Goal: Task Accomplishment & Management: Manage account settings

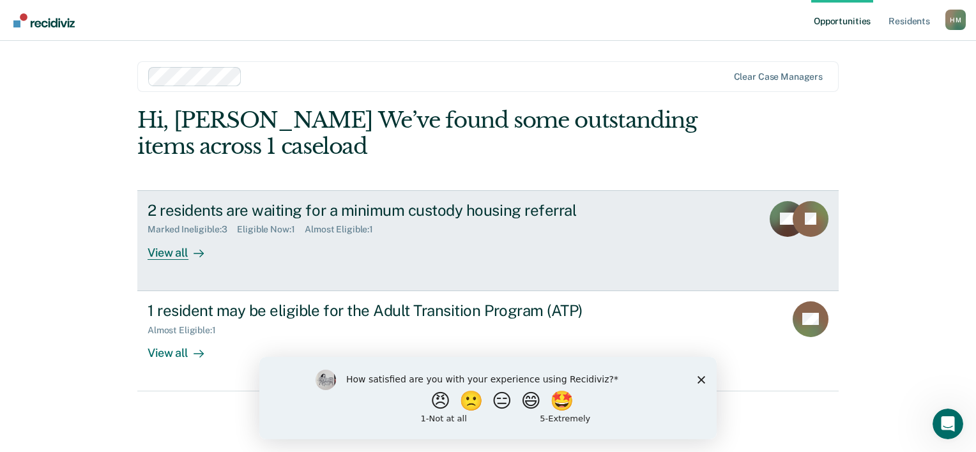
click at [402, 209] on div "2 residents are waiting for a minimum custody housing referral" at bounding box center [372, 210] width 448 height 19
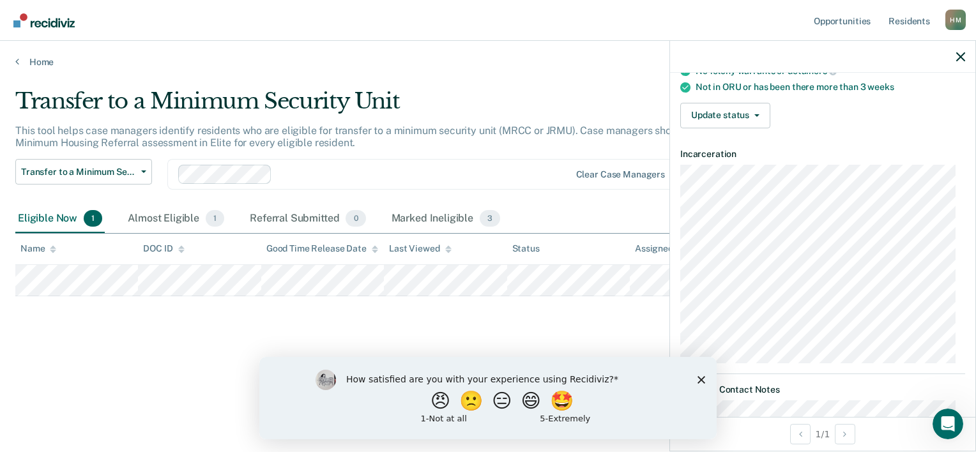
scroll to position [231, 0]
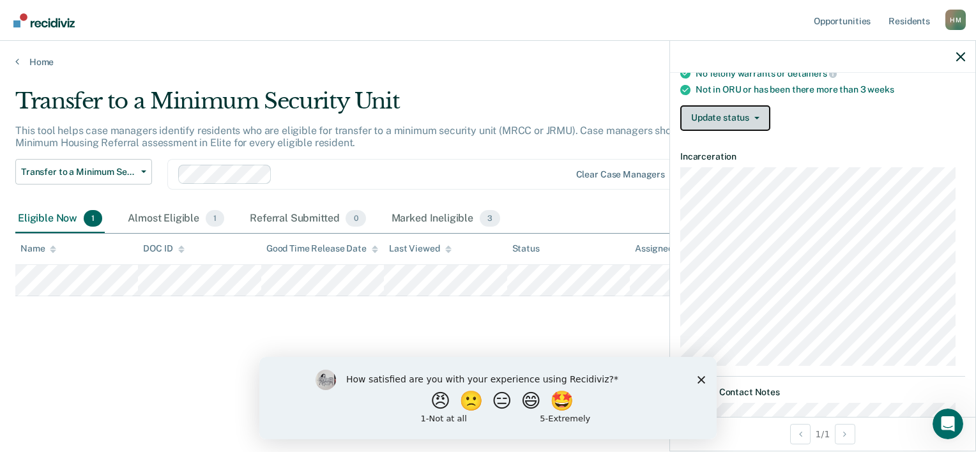
click at [711, 112] on button "Update status" at bounding box center [725, 118] width 90 height 26
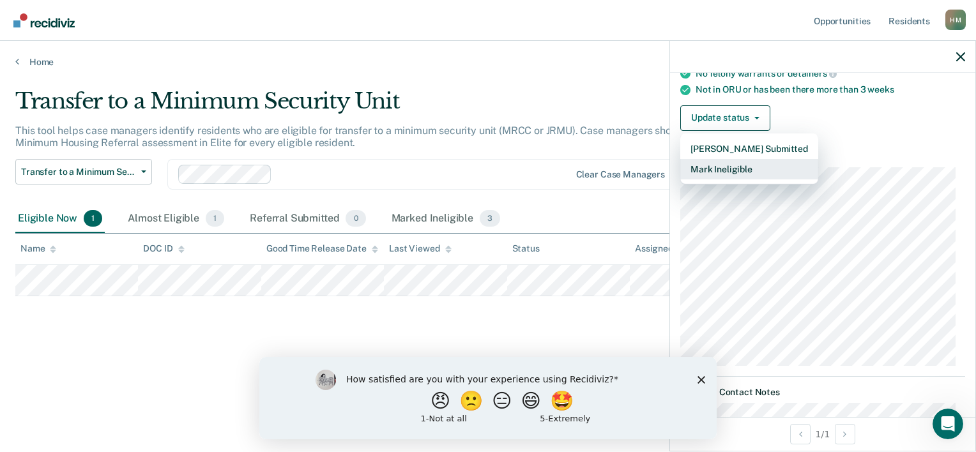
click at [726, 166] on button "Mark Ineligible" at bounding box center [749, 169] width 138 height 20
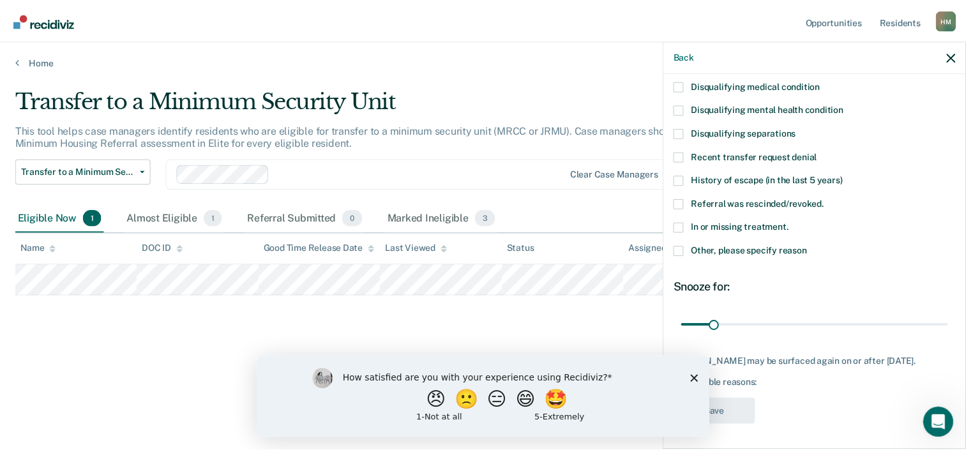
scroll to position [110, 0]
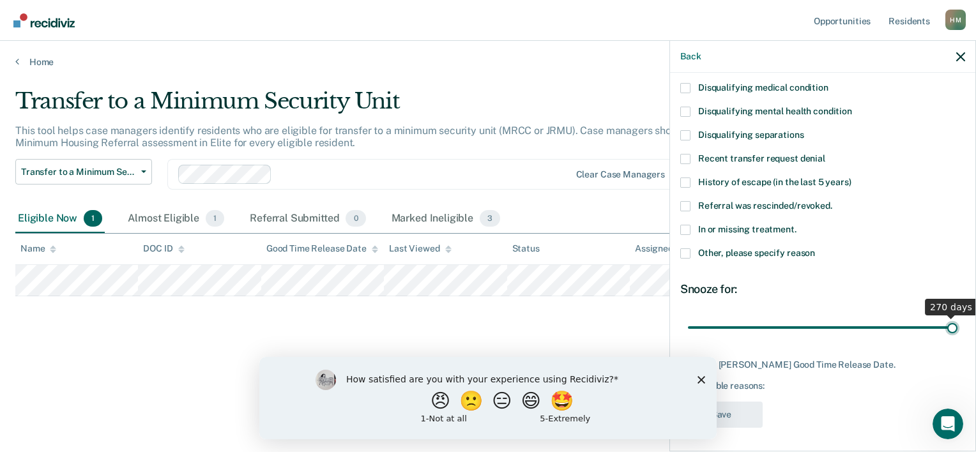
drag, startPoint x: 722, startPoint y: 327, endPoint x: 978, endPoint y: 328, distance: 256.1
type input "270"
click at [957, 328] on input "range" at bounding box center [823, 328] width 270 height 22
click at [689, 203] on span at bounding box center [685, 206] width 10 height 10
click at [832, 201] on input "Referral was rescinded/revoked." at bounding box center [832, 201] width 0 height 0
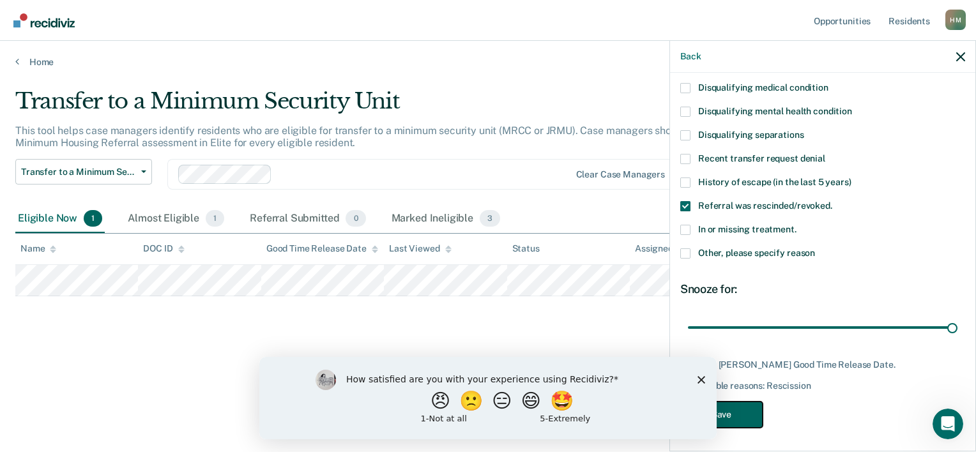
click at [741, 412] on button "Save" at bounding box center [721, 415] width 82 height 26
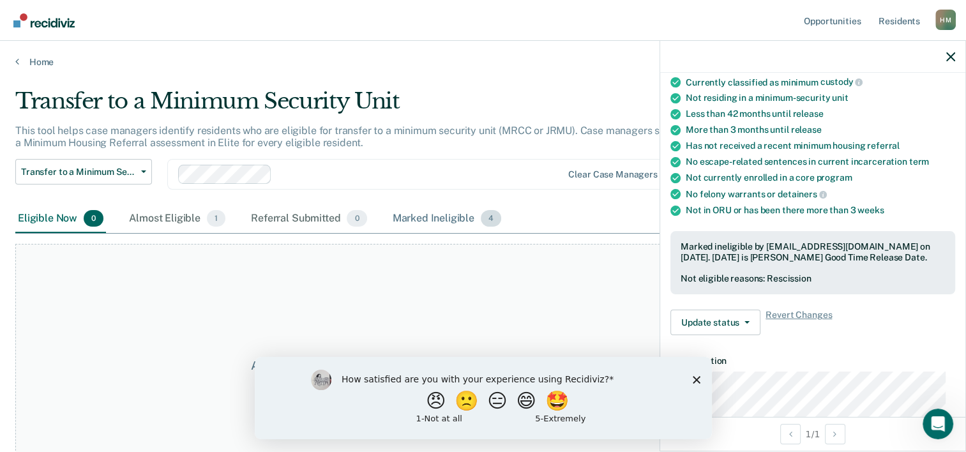
click at [406, 220] on div "Marked Ineligible 4" at bounding box center [447, 219] width 114 height 28
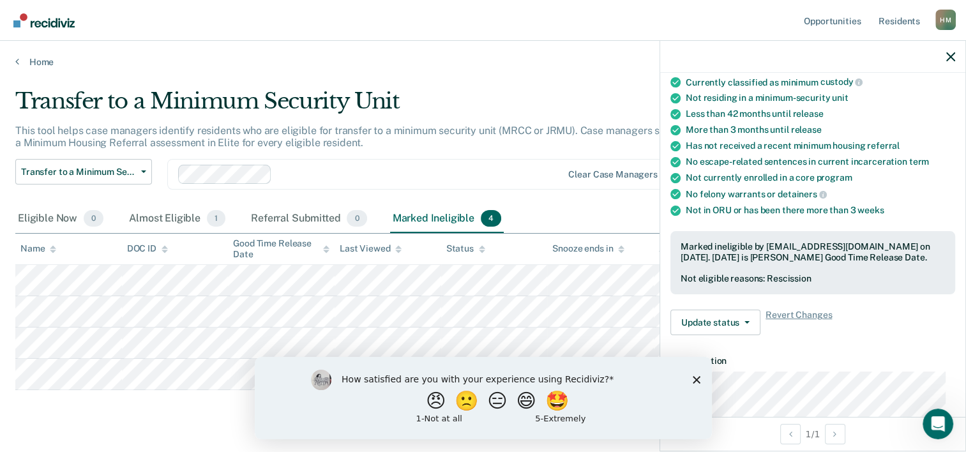
click at [697, 379] on polygon "Close survey" at bounding box center [696, 380] width 8 height 8
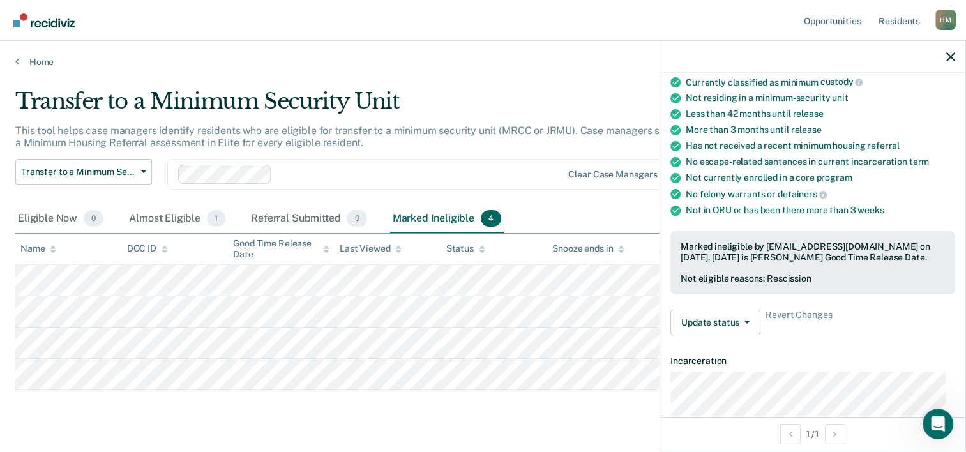
click at [489, 421] on div "Transfer to a Minimum Security Unit This tool helps case managers identify resi…" at bounding box center [483, 257] width 936 height 339
